Goal: Task Accomplishment & Management: Manage account settings

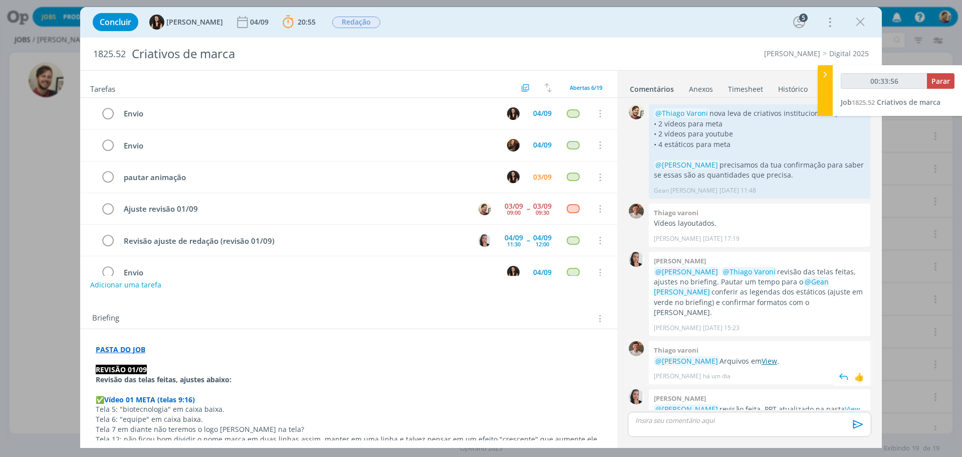
scroll to position [114, 0]
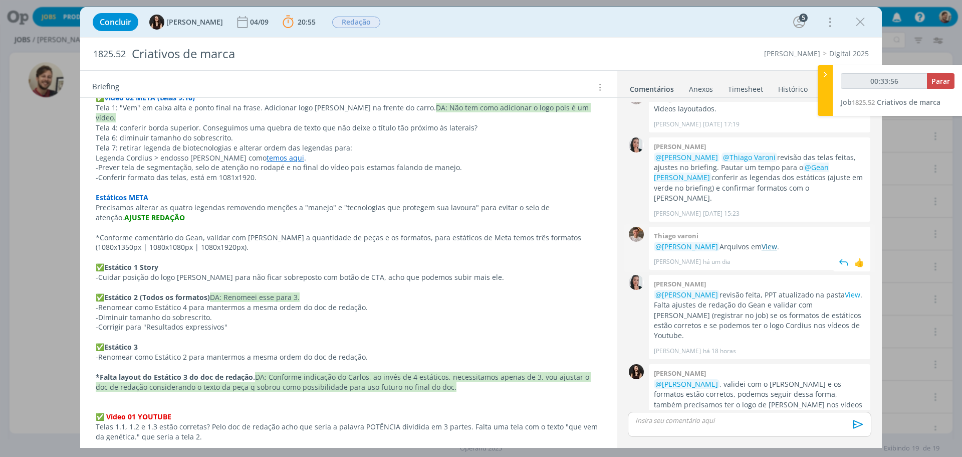
click at [774, 242] on link "View" at bounding box center [770, 247] width 16 height 10
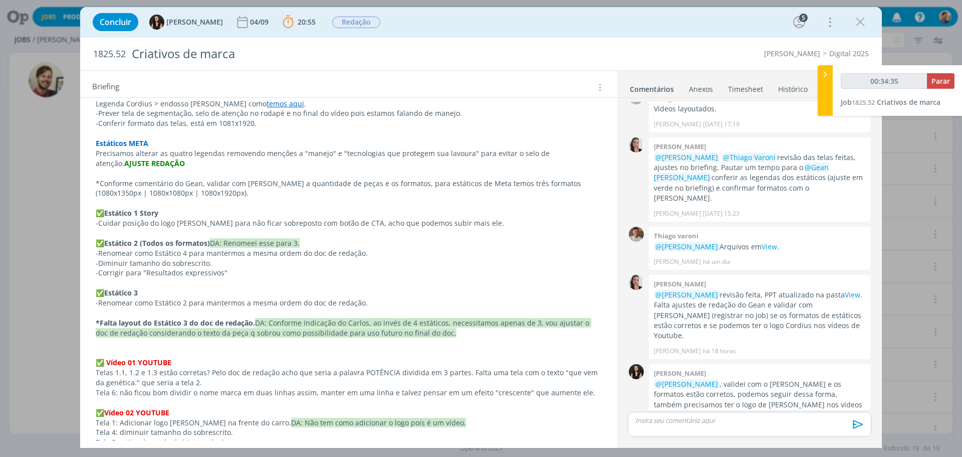
scroll to position [451, 0]
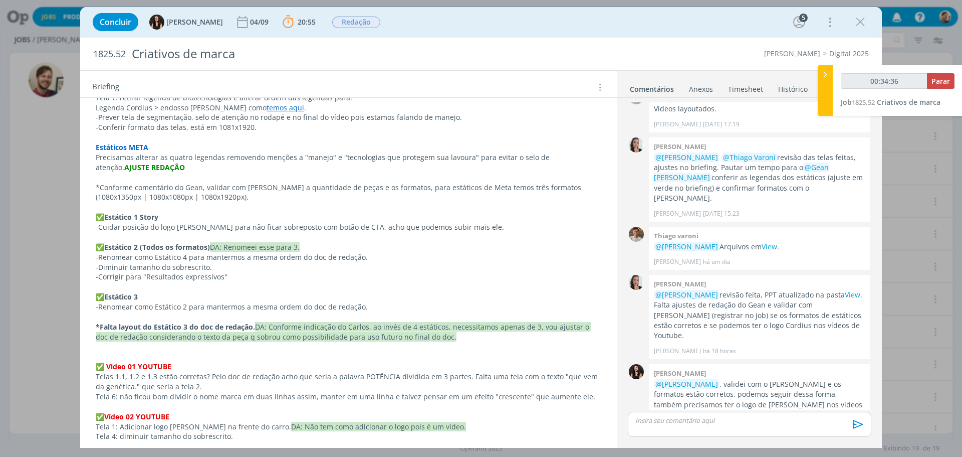
click at [755, 423] on p "dialog" at bounding box center [750, 419] width 228 height 9
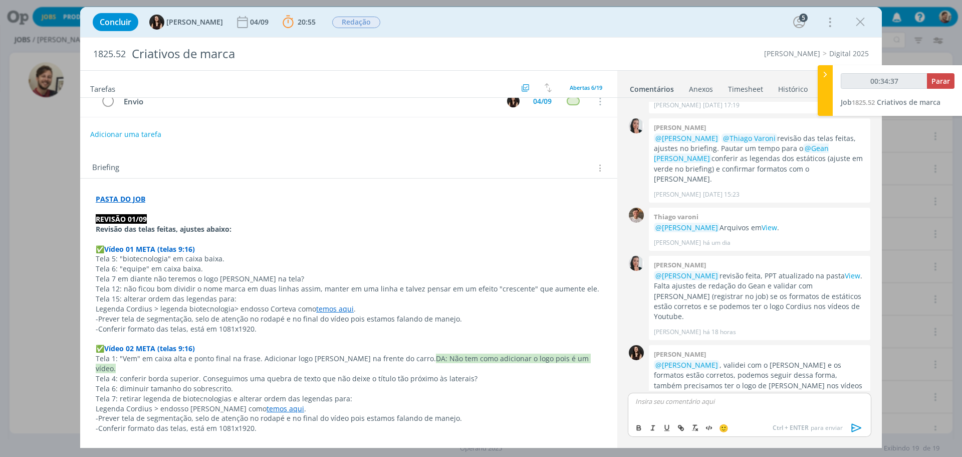
scroll to position [0, 0]
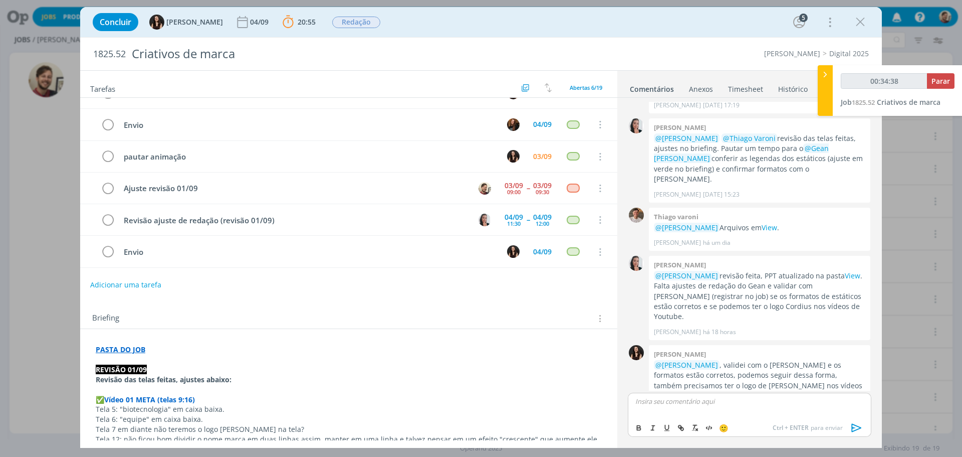
type input "00:34:39"
click at [803, 400] on p "﻿ @ [PERSON_NAME] ﻿ legendas ajustadas na pasta:" at bounding box center [750, 400] width 228 height 9
click at [774, 403] on p "﻿ @ [PERSON_NAME] ﻿ legendas ajustadas na pasta: View" at bounding box center [750, 400] width 228 height 9
click at [813, 400] on p "﻿ @ [PERSON_NAME] ﻿ legendas ajustadas no ppt: View" at bounding box center [750, 400] width 228 height 9
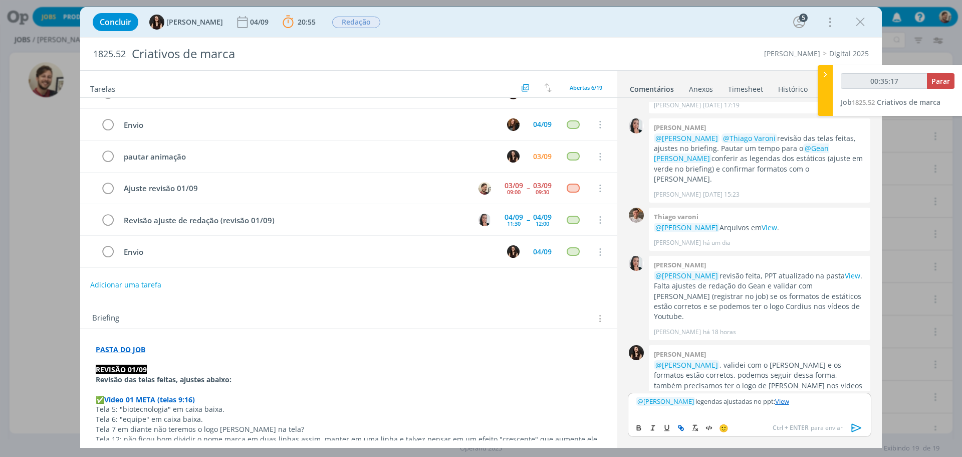
click at [858, 425] on icon "dialog" at bounding box center [857, 427] width 15 height 15
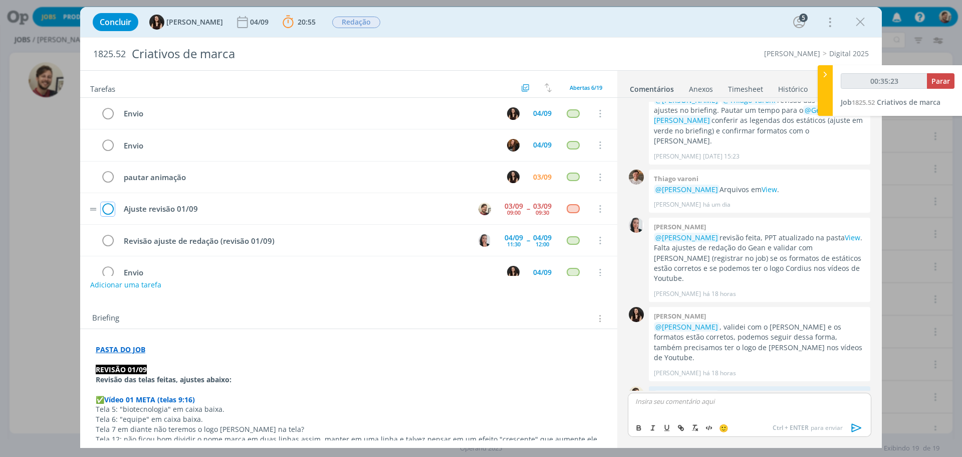
click at [104, 209] on icon "dialog" at bounding box center [108, 208] width 14 height 15
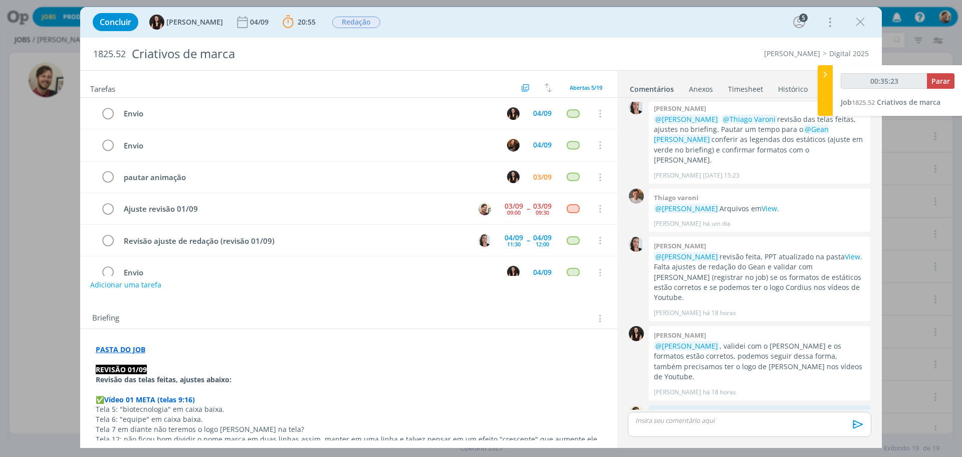
type input "00:35:25"
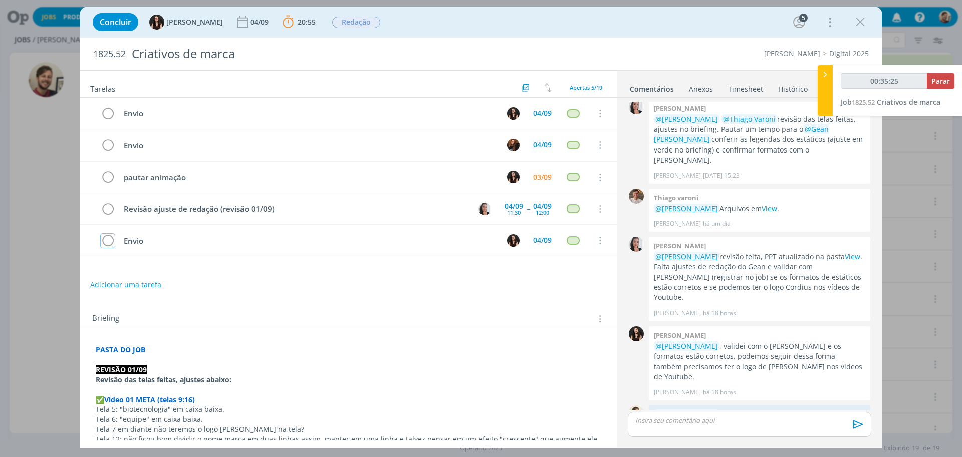
click at [939, 82] on span "Parar" at bounding box center [941, 81] width 19 height 10
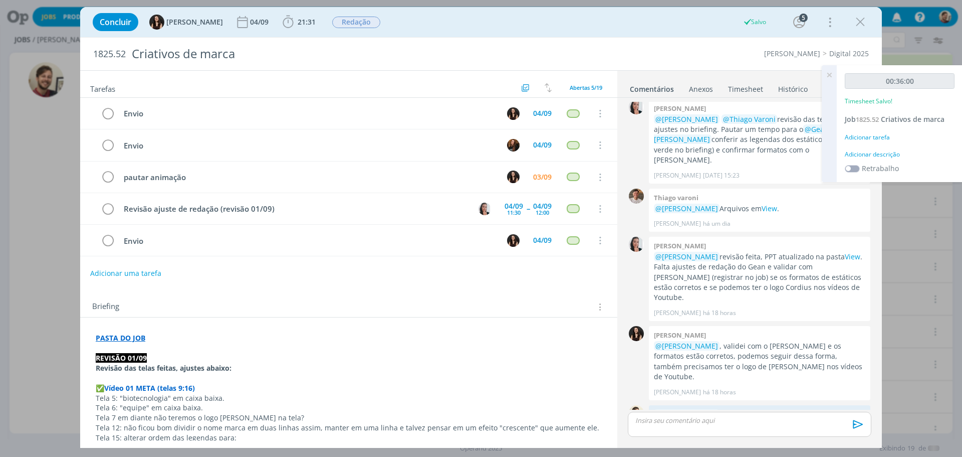
click at [896, 155] on div "Adicionar descrição" at bounding box center [900, 154] width 110 height 9
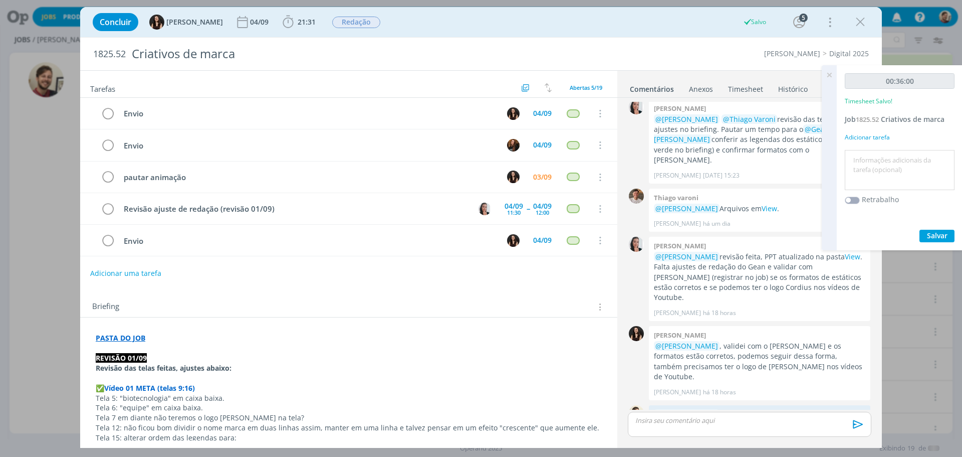
click at [898, 161] on textarea at bounding box center [900, 170] width 105 height 36
type textarea "redação"
click at [943, 229] on div "00:36:00 Timesheet Salvo! Job 1825.52 Criativos de marca Adicionar tarefa redaç…" at bounding box center [900, 157] width 126 height 185
click at [944, 233] on span "Salvar" at bounding box center [937, 236] width 21 height 10
click at [829, 74] on icon at bounding box center [829, 75] width 18 height 20
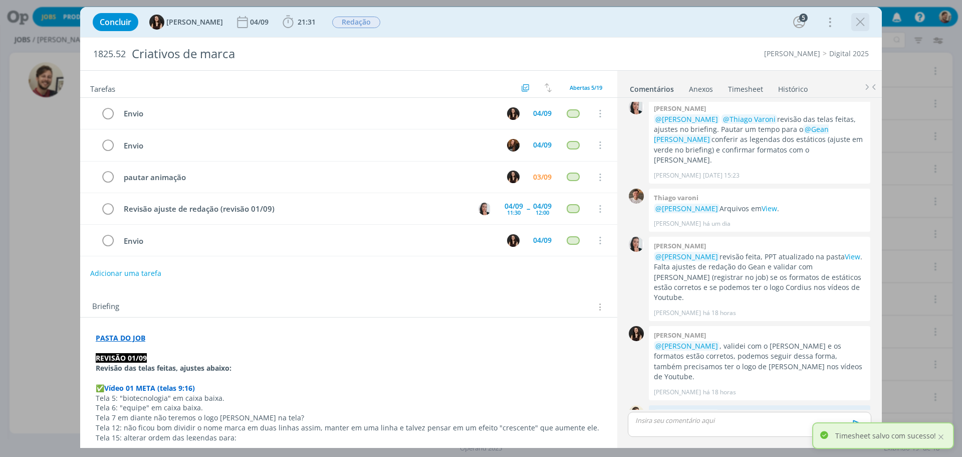
click at [864, 24] on icon "dialog" at bounding box center [860, 22] width 15 height 15
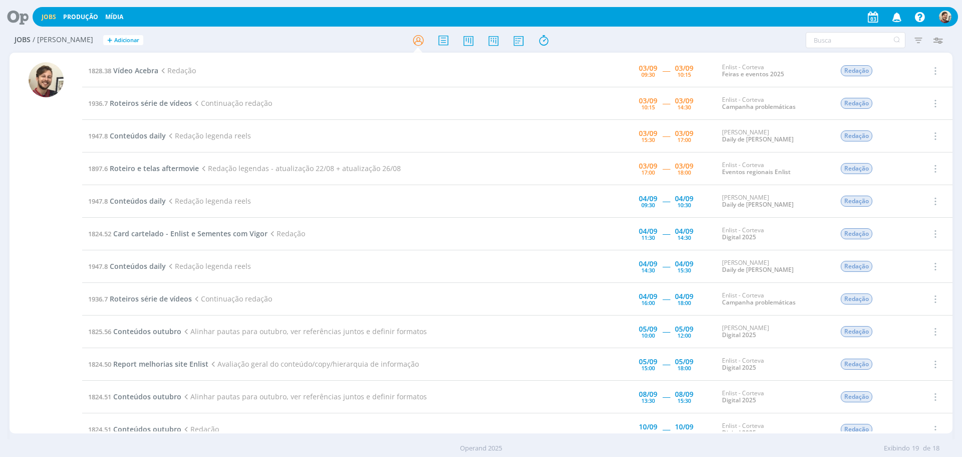
click at [477, 108] on td "1936.7 Roteiros série de vídeos Continuação redação" at bounding box center [319, 103] width 474 height 33
click at [147, 67] on span "Vídeo Acebra" at bounding box center [135, 71] width 45 height 10
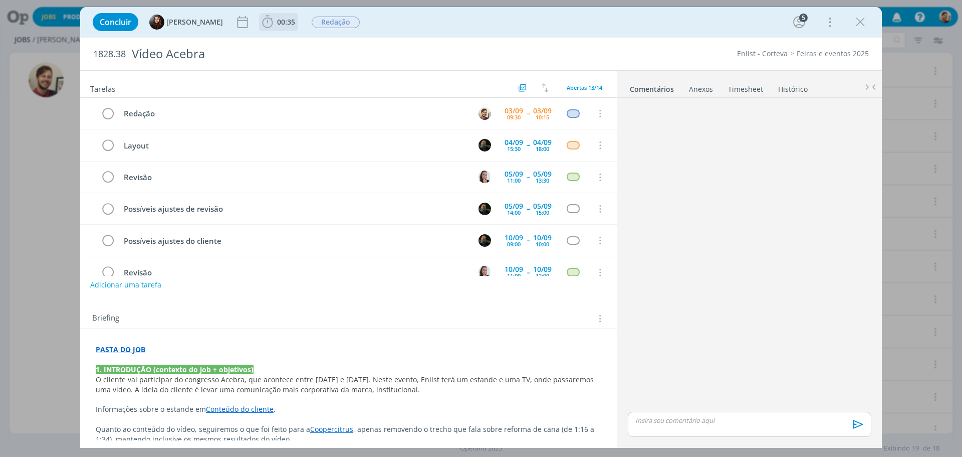
click at [290, 21] on span "00:35" at bounding box center [286, 22] width 18 height 10
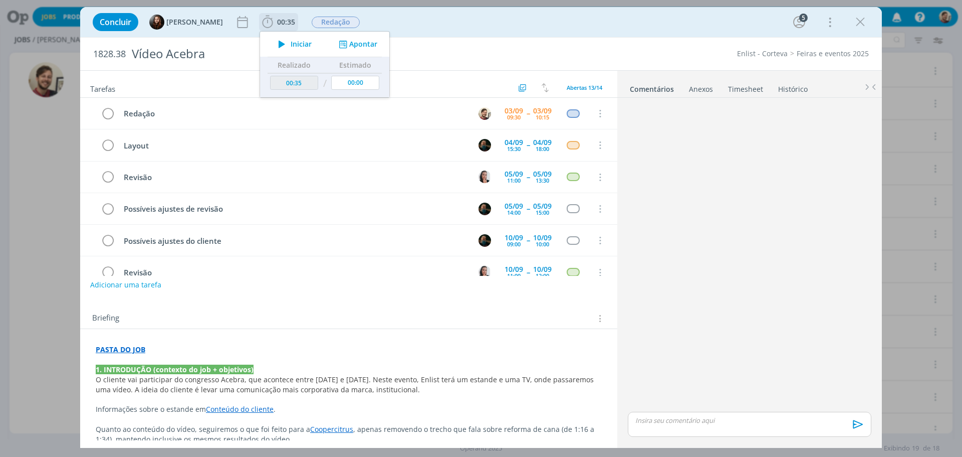
click at [291, 41] on span "Iniciar" at bounding box center [301, 44] width 21 height 7
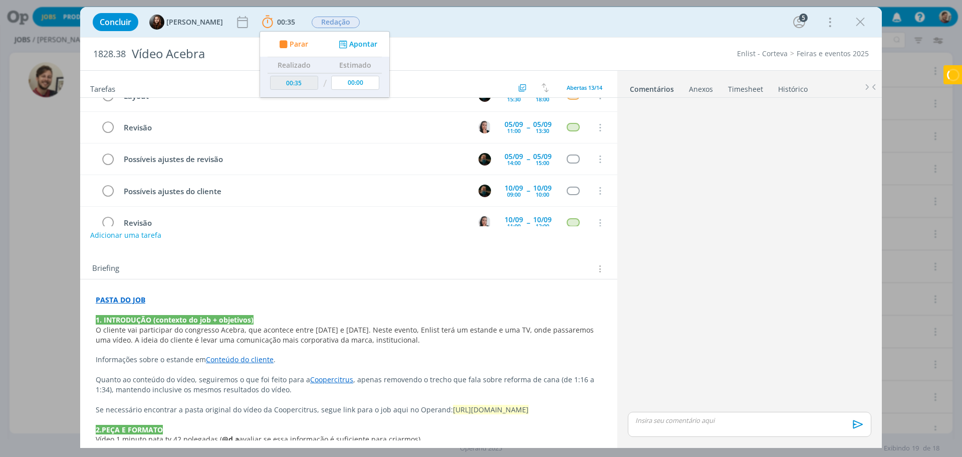
scroll to position [100, 0]
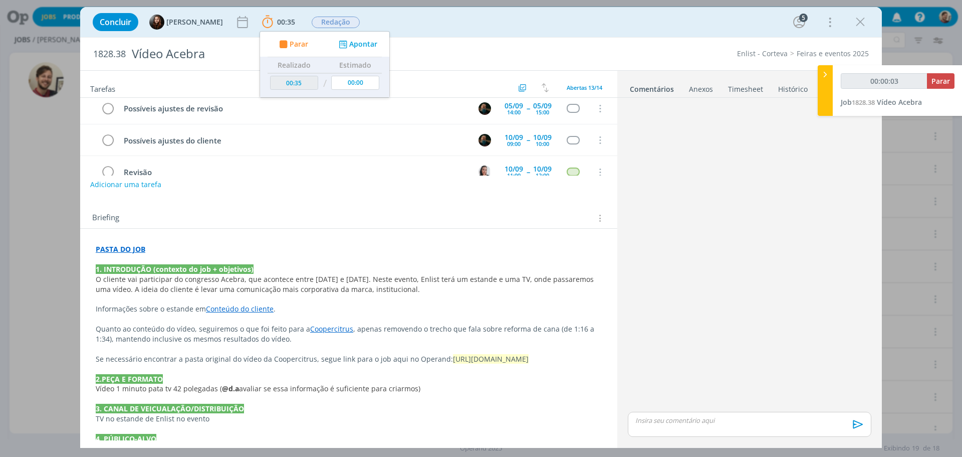
click at [122, 247] on strong "PASTA DO JOB" at bounding box center [121, 249] width 50 height 10
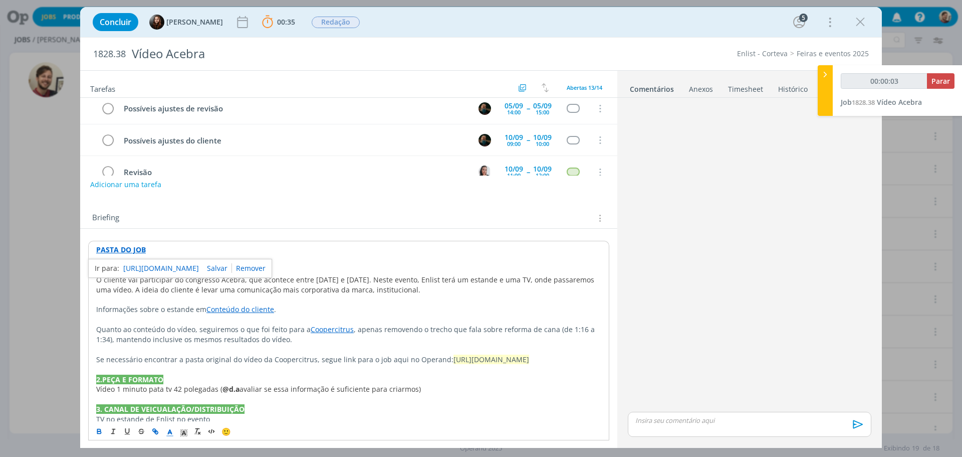
click at [130, 264] on link "[URL][DOMAIN_NAME]" at bounding box center [161, 268] width 76 height 13
click at [340, 280] on span "O cliente vai participar do congresso Acebra, que acontece entre [DATE] e [DATE…" at bounding box center [346, 285] width 500 height 20
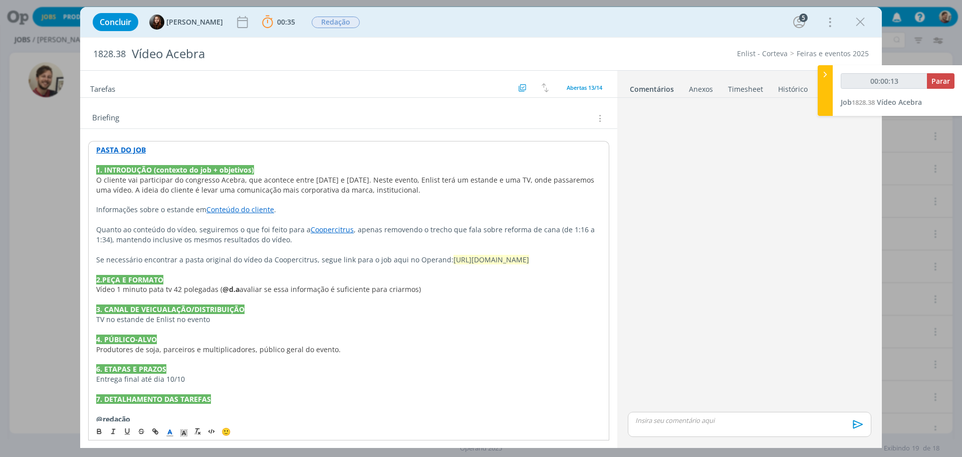
scroll to position [200, 0]
click at [328, 228] on link "Coopercitrus" at bounding box center [332, 229] width 43 height 10
click at [331, 246] on link "[URL][DOMAIN_NAME]" at bounding box center [298, 248] width 76 height 13
click at [495, 213] on p "Informações sobre o estande em Conteúdo do cliente ." at bounding box center [348, 209] width 505 height 10
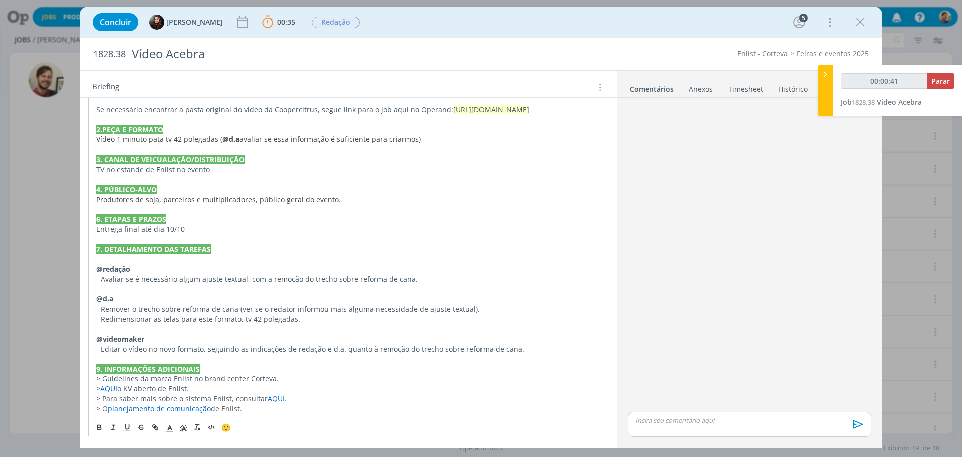
scroll to position [349, 0]
click at [537, 115] on p "dialog" at bounding box center [349, 120] width 506 height 10
drag, startPoint x: 576, startPoint y: 108, endPoint x: 443, endPoint y: 108, distance: 133.8
click at [443, 108] on p "Se necessário encontrar a pasta original do vídeo da Coopercitrus, segue link p…" at bounding box center [349, 110] width 506 height 10
copy span "[URL][DOMAIN_NAME]"
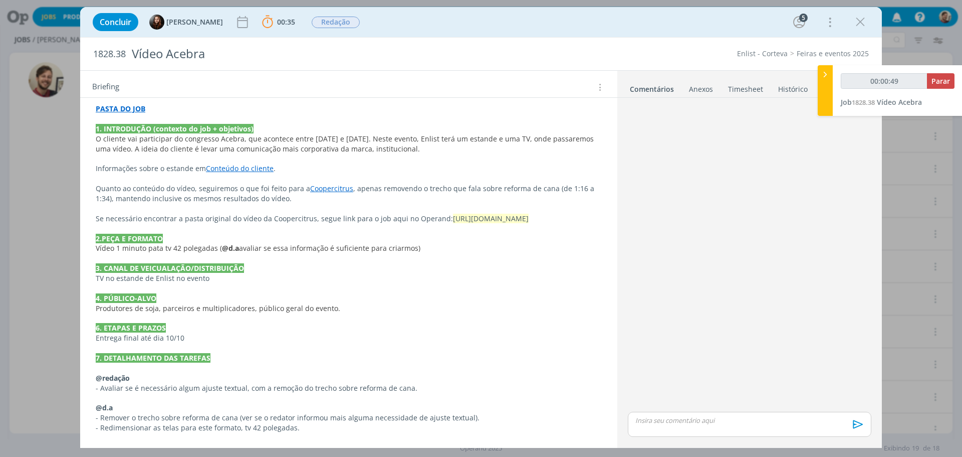
scroll to position [49, 0]
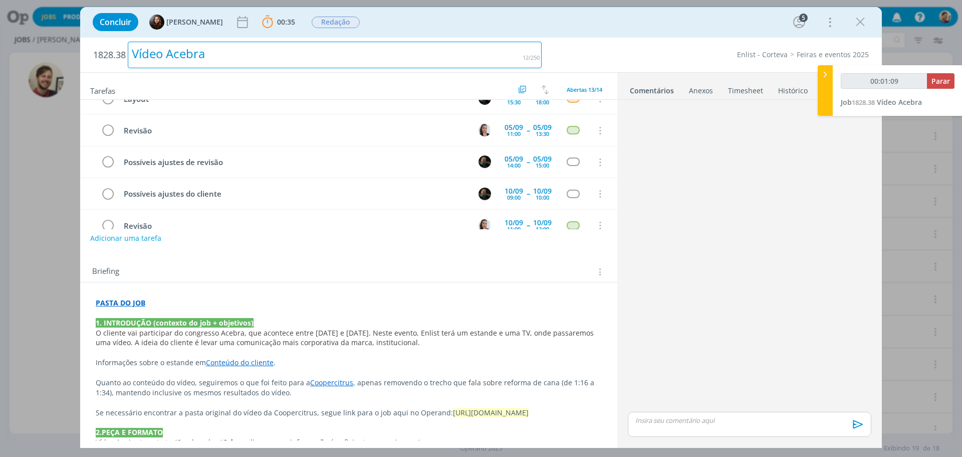
click at [152, 51] on div "Vídeo Acebra" at bounding box center [335, 55] width 414 height 27
drag, startPoint x: 233, startPoint y: 54, endPoint x: 134, endPoint y: 50, distance: 99.3
click at [134, 50] on div "Vídeo Acebra" at bounding box center [335, 55] width 414 height 27
copy div "Vídeo Acebra"
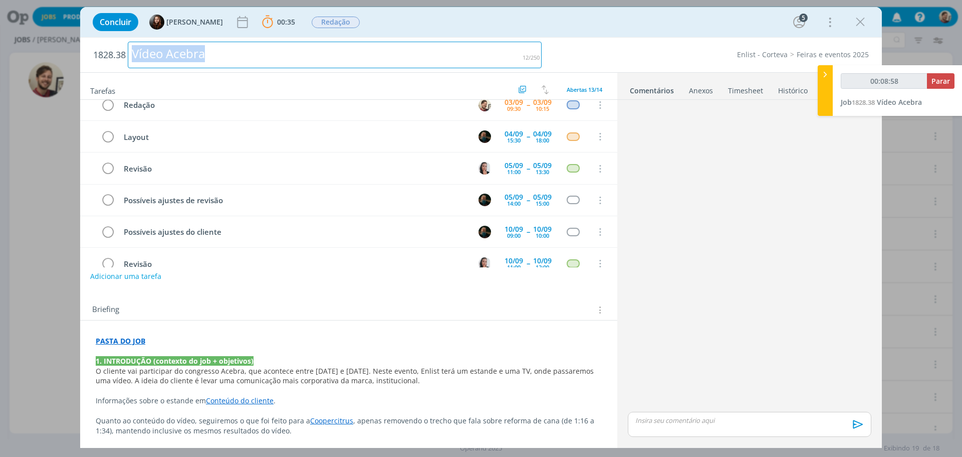
scroll to position [0, 0]
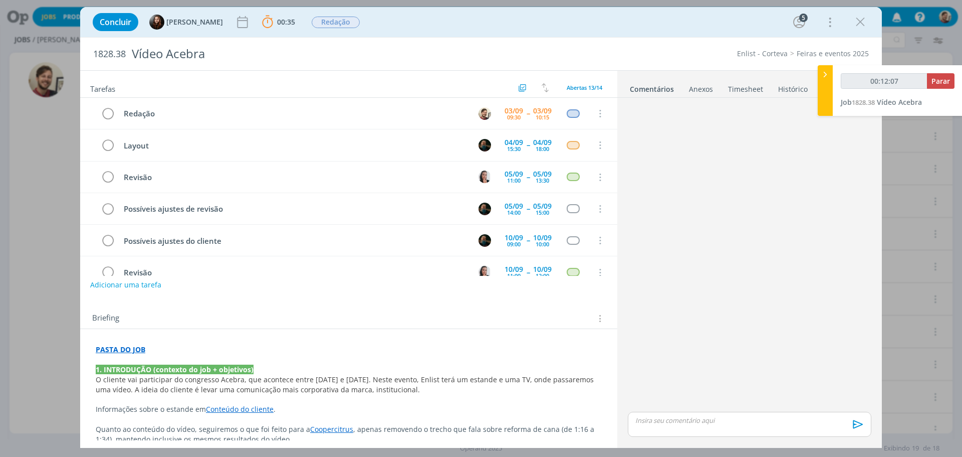
click at [649, 416] on p "dialog" at bounding box center [750, 419] width 228 height 9
type input "00:12:08"
click at [743, 409] on p "﻿ @ [PERSON_NAME] ﻿ aqui, o negócio é seguir o briefing. Usaremos um vídeo que …" at bounding box center [750, 400] width 228 height 28
click at [848, 409] on p "﻿ @ [PERSON_NAME] ﻿ aqui, o negócio é seguir o briefing. Usaremos um vídeo que …" at bounding box center [750, 400] width 228 height 28
click at [808, 408] on p "﻿ @ [PERSON_NAME] ﻿ aqui, o negócio é seguir o briefing. Usaremos um vídeo que …" at bounding box center [750, 400] width 228 height 28
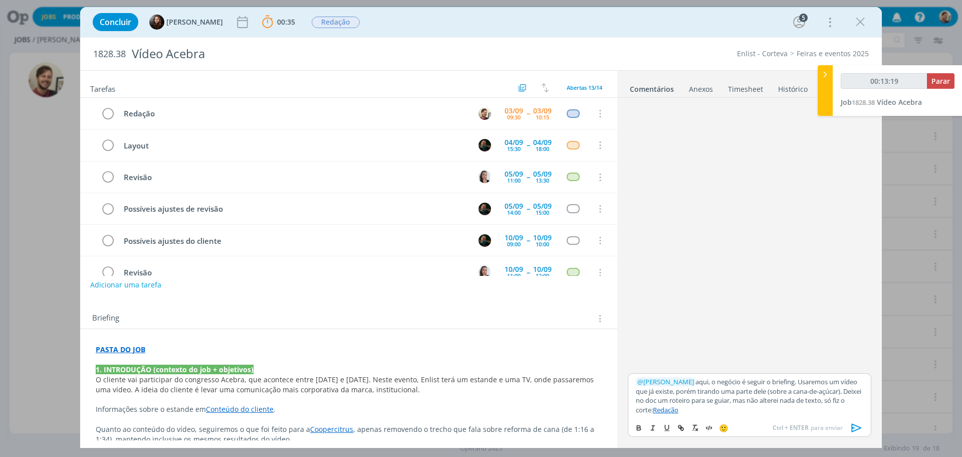
click at [760, 403] on p "﻿ @ [PERSON_NAME] ﻿ aqui, o negócio é seguir o briefing. Usaremos um vídeo que …" at bounding box center [750, 395] width 228 height 37
click at [851, 426] on icon "dialog" at bounding box center [857, 427] width 15 height 15
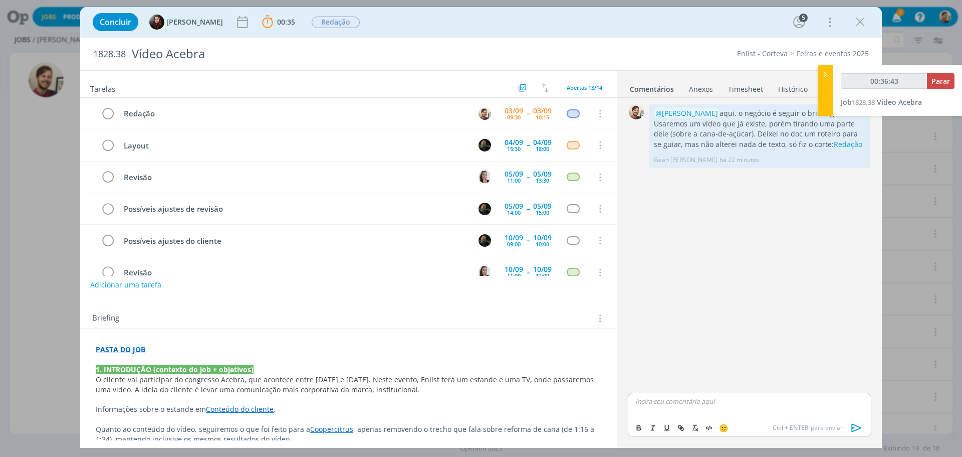
drag, startPoint x: 860, startPoint y: 23, endPoint x: 611, endPoint y: 440, distance: 485.2
click at [860, 23] on icon "dialog" at bounding box center [860, 22] width 15 height 15
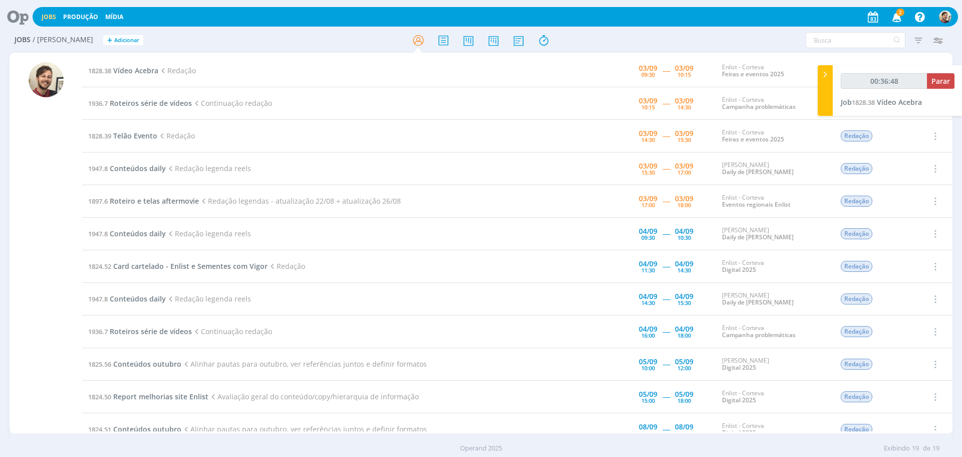
click at [898, 14] on span "2" at bounding box center [901, 13] width 8 height 8
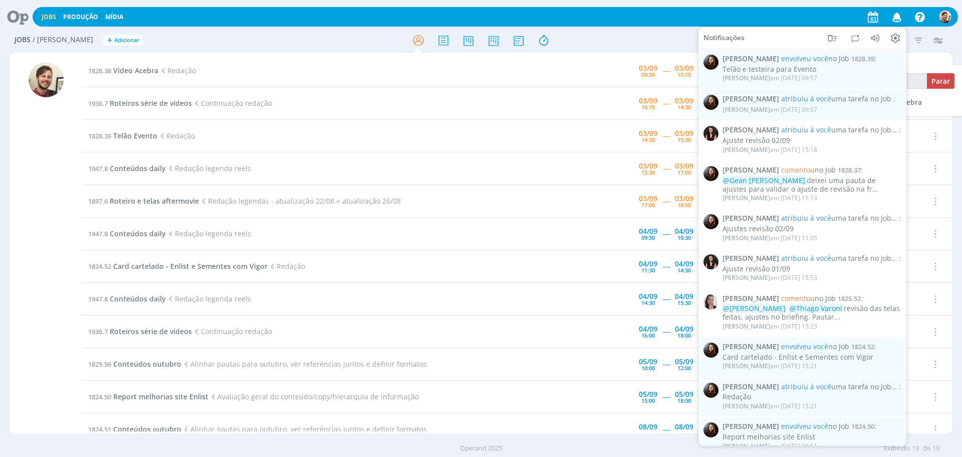
click at [898, 14] on icon "button" at bounding box center [898, 16] width 18 height 17
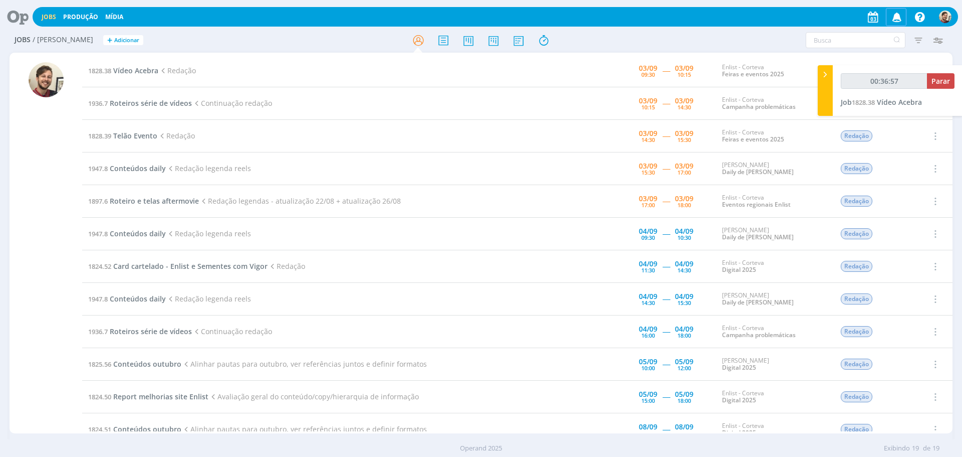
type input "00:36:58"
click at [937, 82] on span "Parar" at bounding box center [941, 81] width 19 height 10
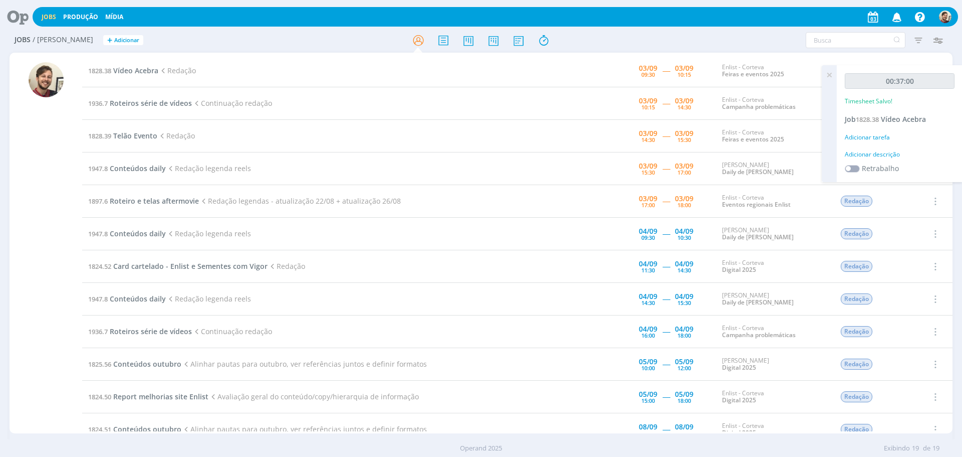
click at [874, 152] on div "Adicionar descrição" at bounding box center [900, 154] width 110 height 9
click at [875, 154] on textarea at bounding box center [900, 170] width 105 height 36
type textarea "redação"
click at [936, 236] on span "Salvar" at bounding box center [937, 236] width 21 height 10
click at [828, 75] on icon at bounding box center [829, 75] width 18 height 20
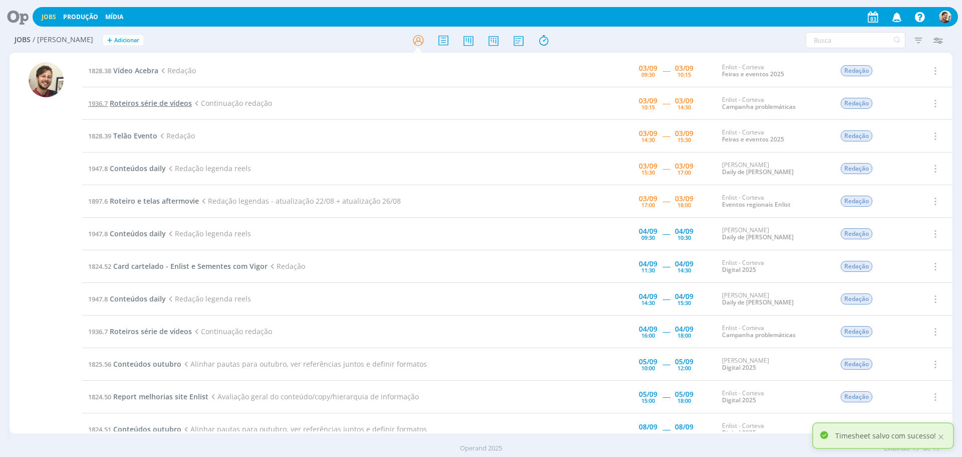
click at [170, 104] on span "Roteiros série de vídeos" at bounding box center [151, 103] width 82 height 10
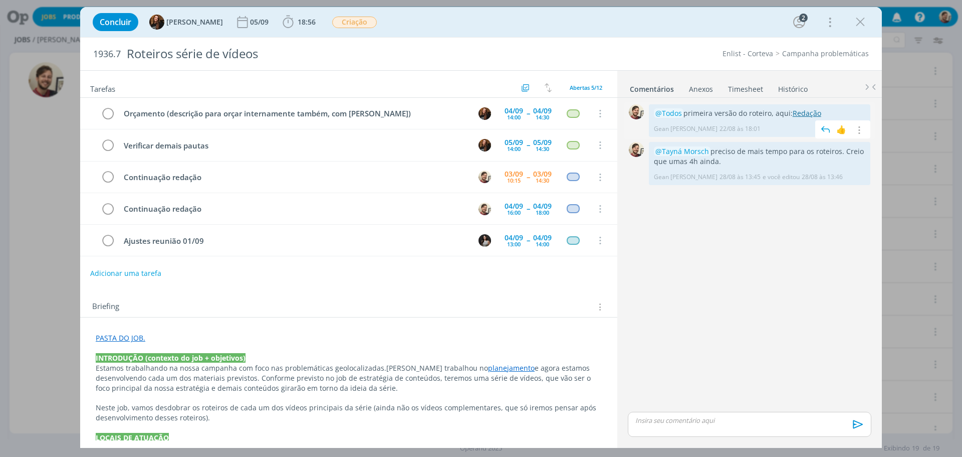
click at [797, 113] on link "Redação" at bounding box center [807, 113] width 29 height 10
click at [855, 26] on icon "dialog" at bounding box center [860, 22] width 15 height 15
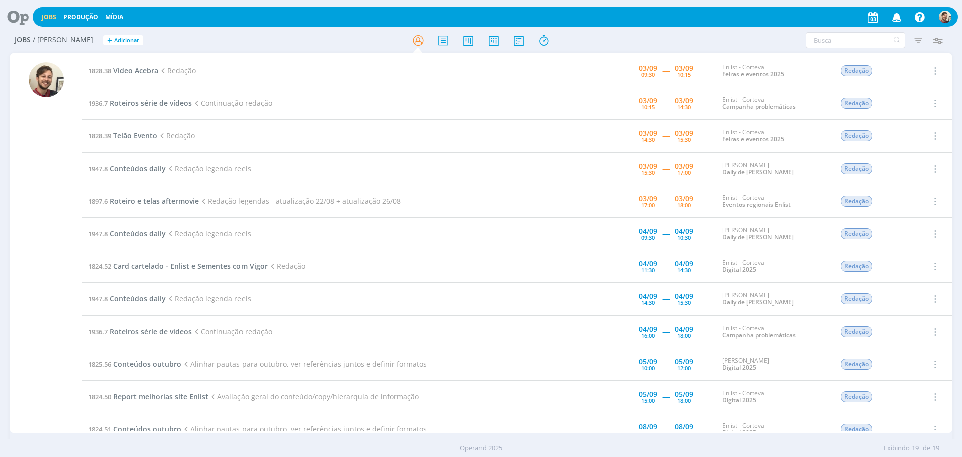
click at [156, 70] on span "Vídeo Acebra" at bounding box center [135, 71] width 45 height 10
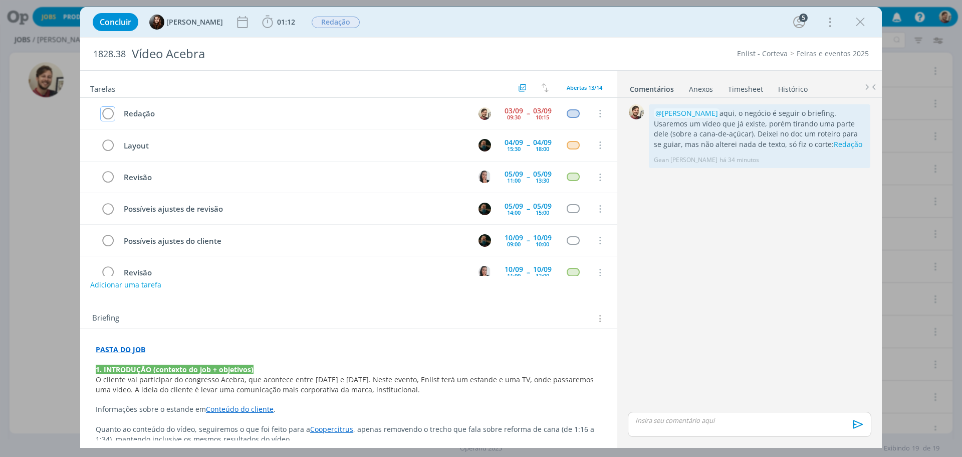
drag, startPoint x: 111, startPoint y: 114, endPoint x: 465, endPoint y: 90, distance: 355.2
click at [111, 114] on icon "dialog" at bounding box center [108, 113] width 14 height 15
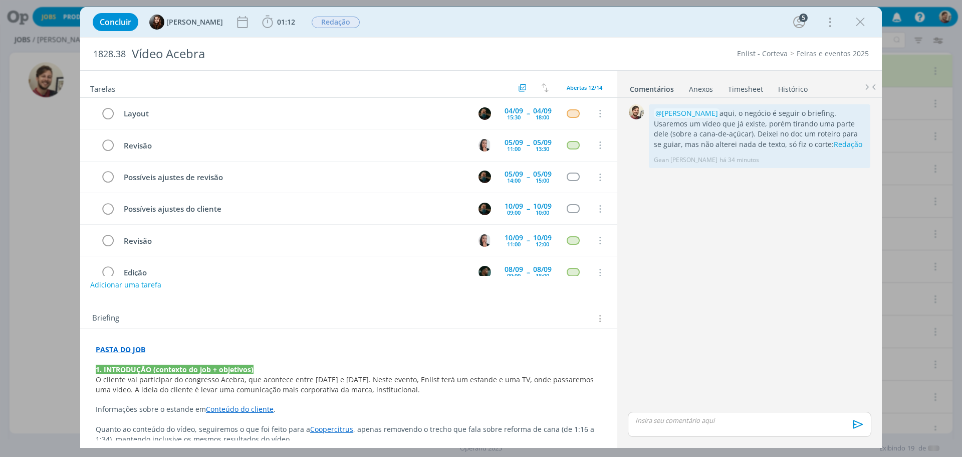
click at [870, 24] on div "Concluir [PERSON_NAME] 01:12 Iniciar Apontar Data * [DATE] Horas * 00:00 Tarefa…" at bounding box center [481, 22] width 787 height 24
click at [867, 24] on icon "dialog" at bounding box center [860, 22] width 15 height 15
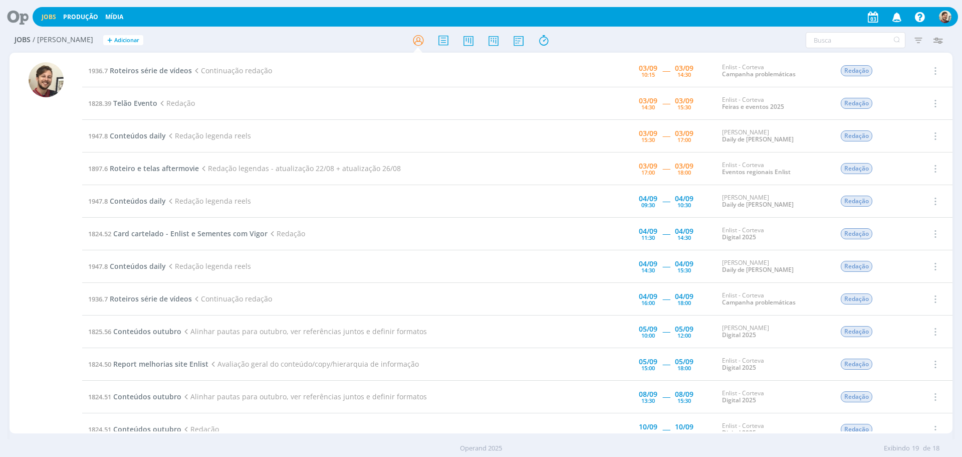
click at [141, 65] on td "1936.7 Roteiros série de vídeos Continuação redação" at bounding box center [319, 71] width 474 height 33
click at [147, 73] on span "Roteiros série de vídeos" at bounding box center [151, 71] width 82 height 10
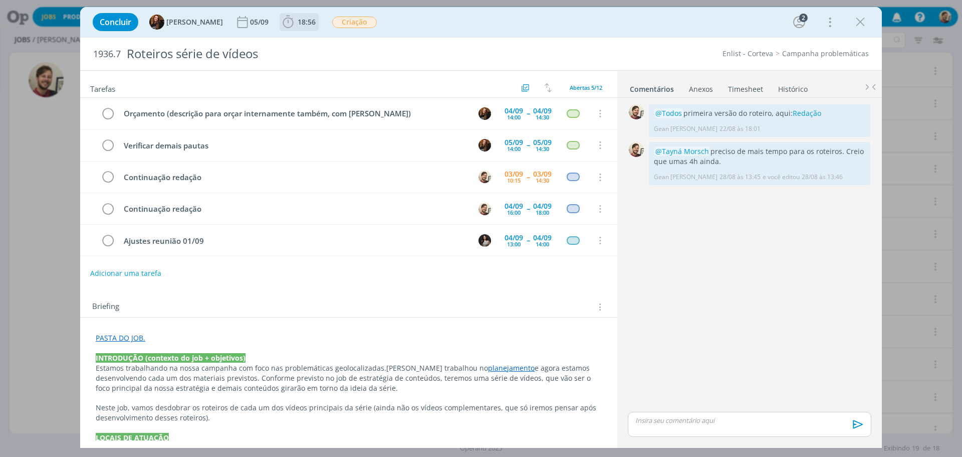
click at [298, 24] on span "18:56" at bounding box center [307, 22] width 18 height 10
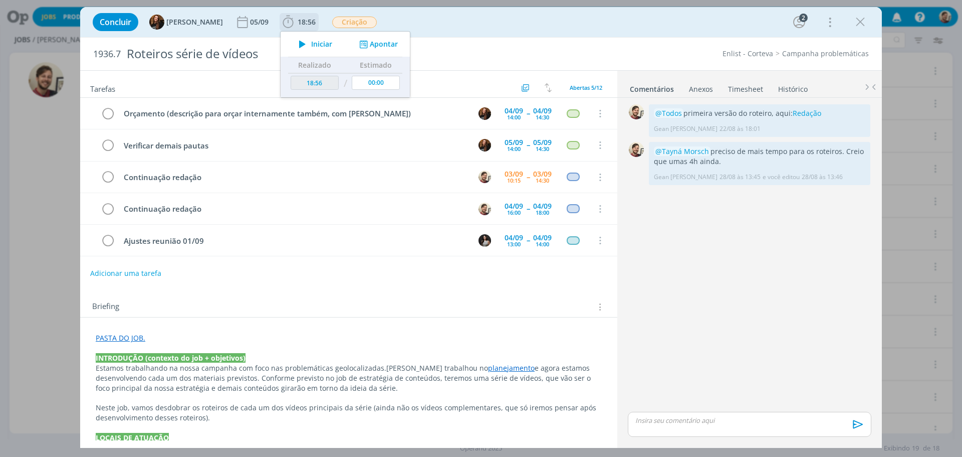
click at [311, 44] on span "Iniciar" at bounding box center [321, 44] width 21 height 7
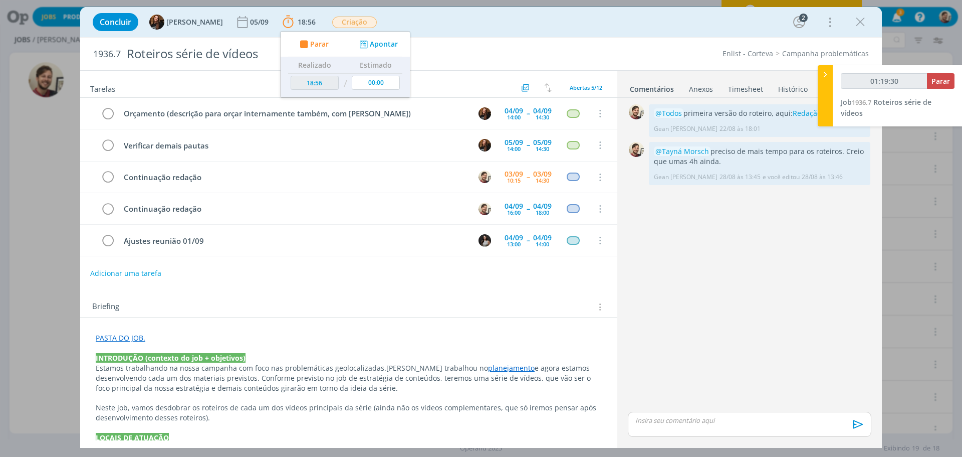
type input "01:19:31"
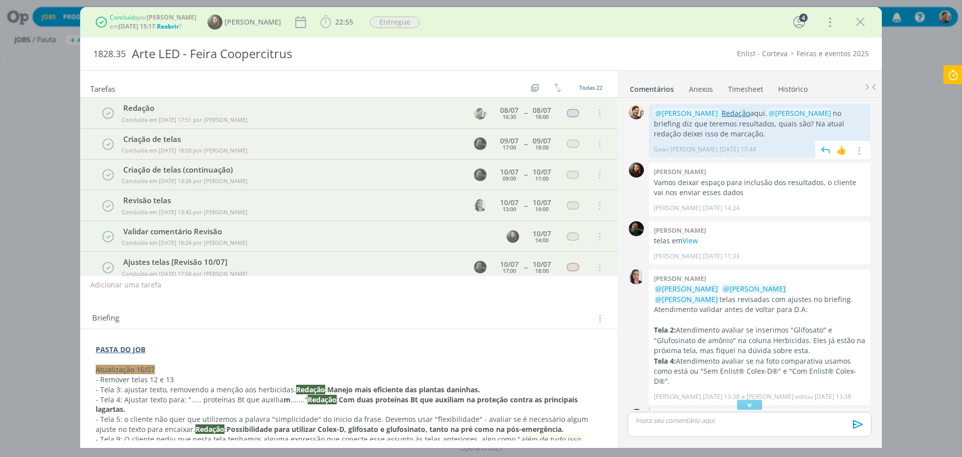
click at [731, 113] on link "Redação" at bounding box center [736, 113] width 29 height 10
